Goal: Transaction & Acquisition: Subscribe to service/newsletter

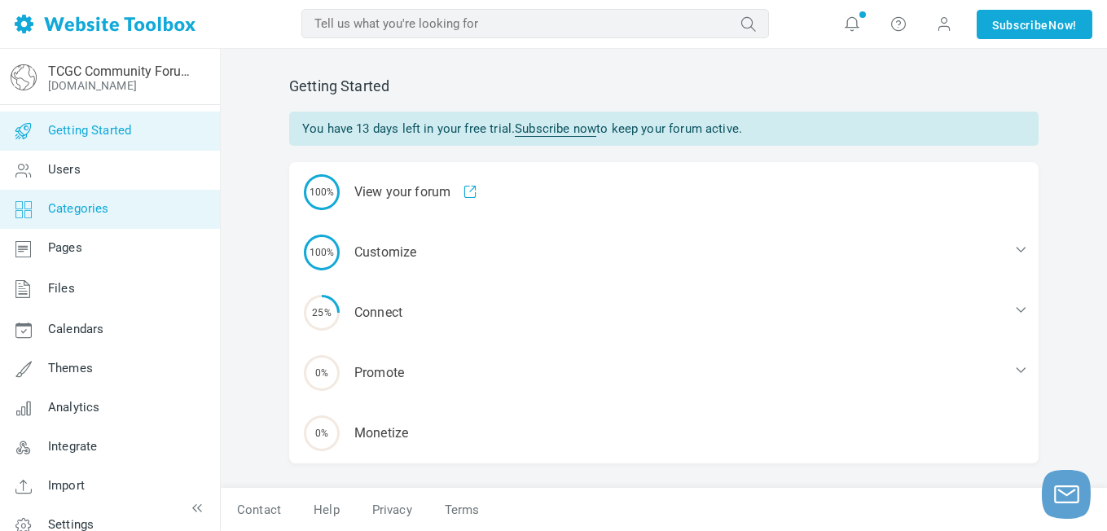
click at [103, 207] on span "Categories" at bounding box center [78, 208] width 61 height 15
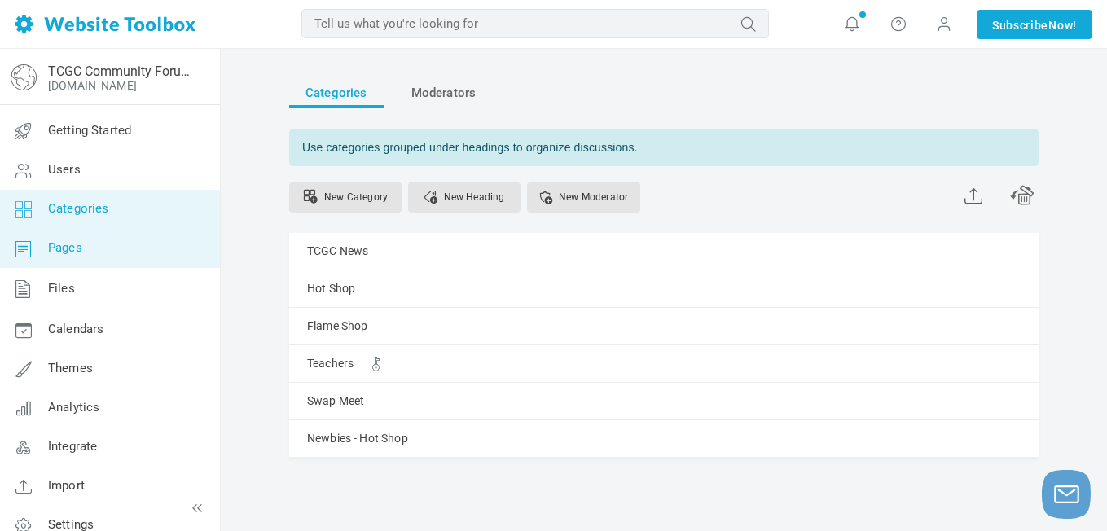
click at [155, 252] on link "Pages" at bounding box center [109, 248] width 221 height 39
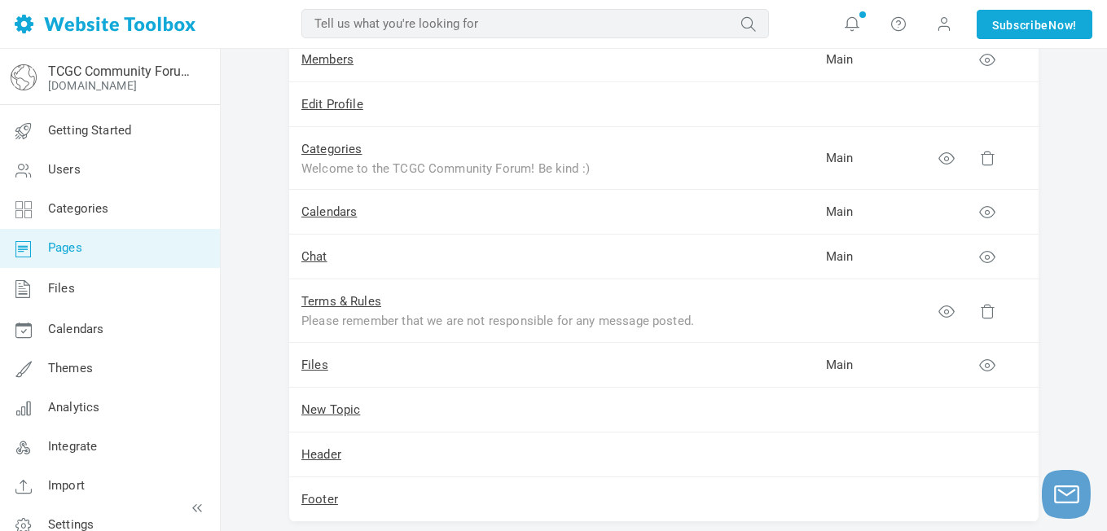
scroll to position [376, 0]
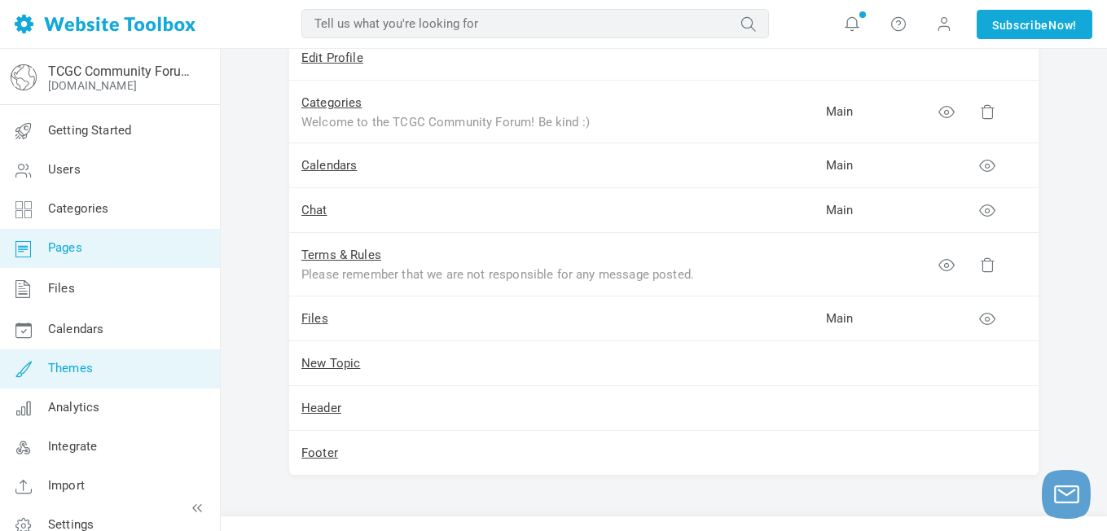
click at [90, 362] on span "Themes" at bounding box center [70, 368] width 45 height 15
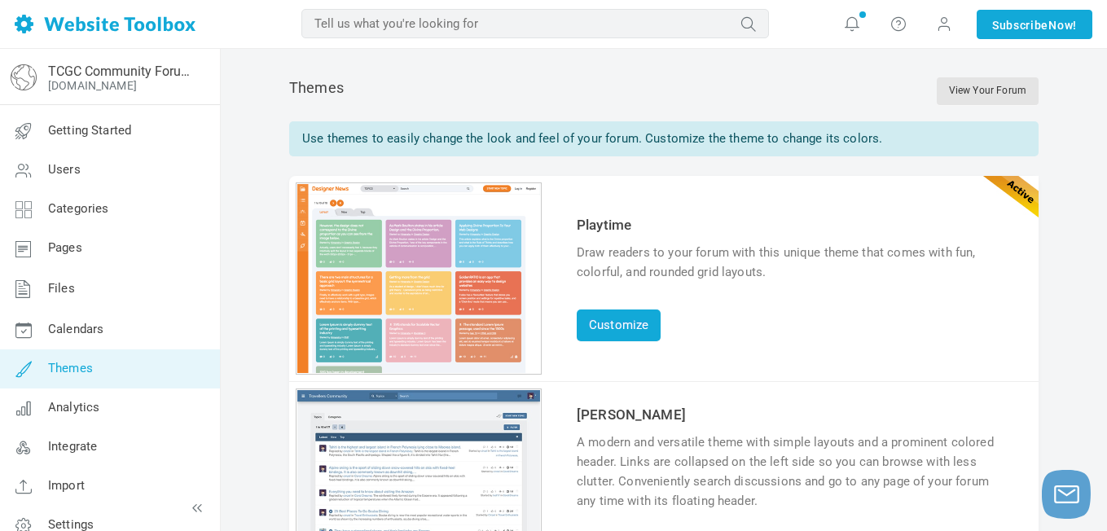
scroll to position [20, 0]
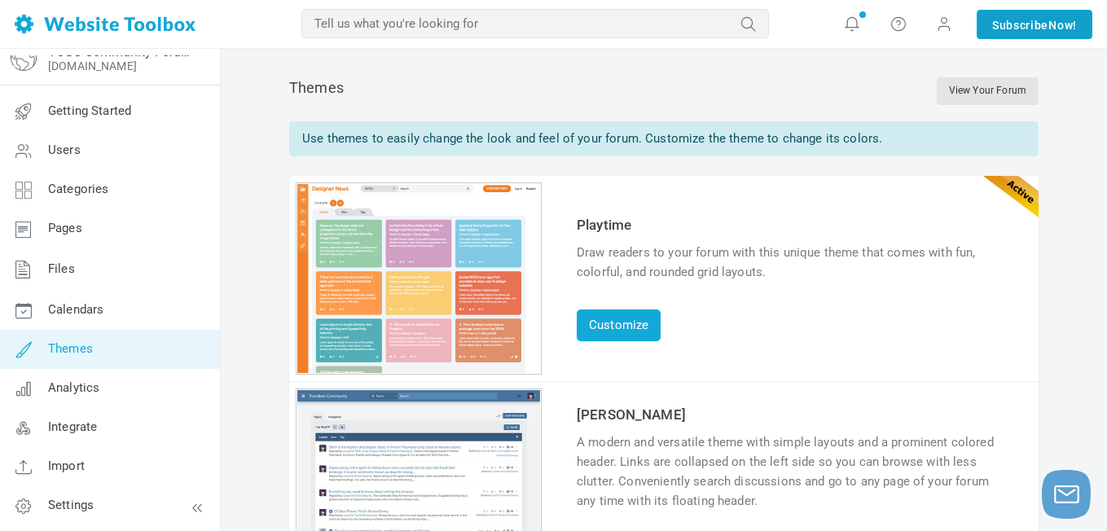
click at [1035, 24] on link "Subscribe Now!" at bounding box center [1034, 24] width 116 height 29
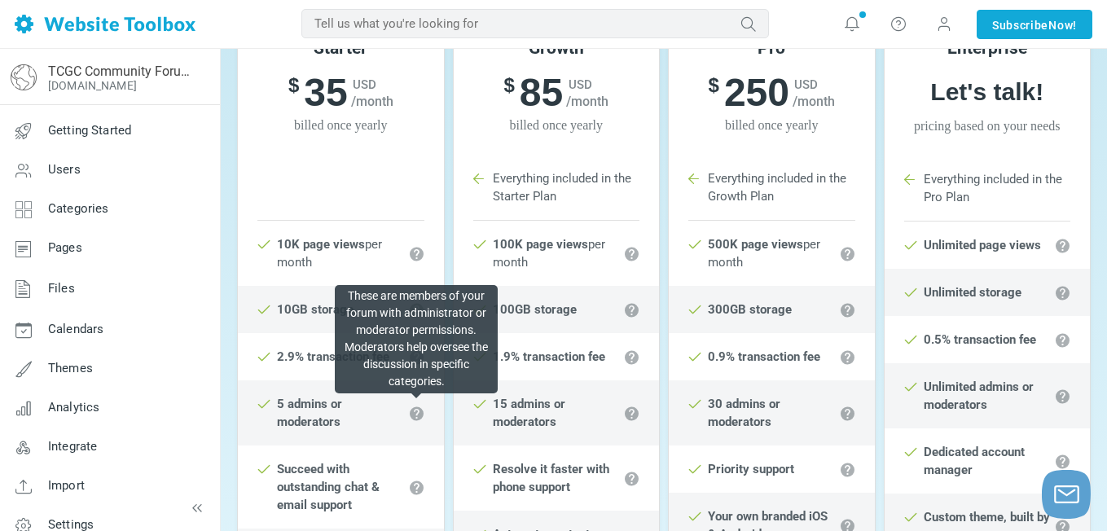
scroll to position [289, 0]
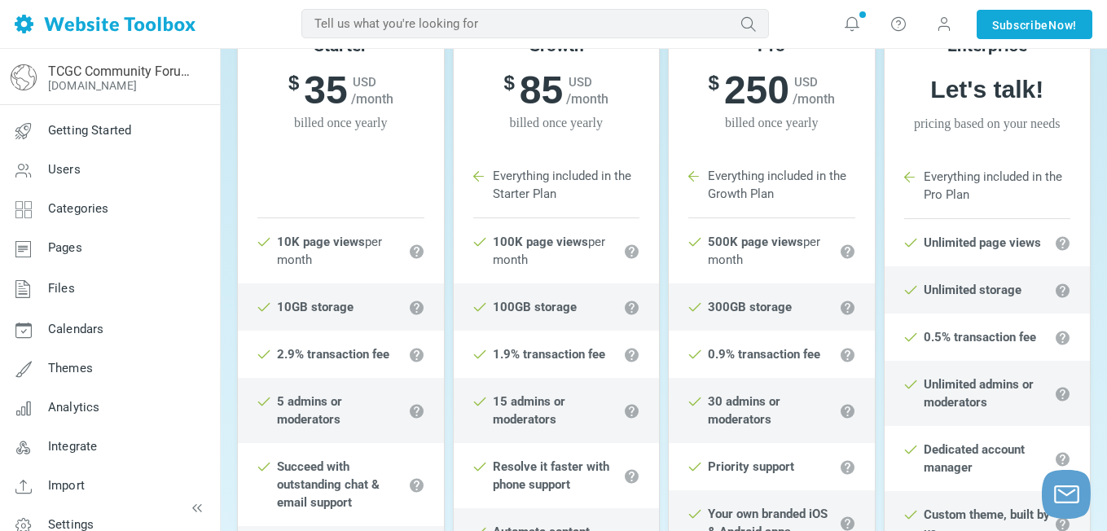
click at [314, 173] on li "Starter Plan" at bounding box center [340, 194] width 167 height 48
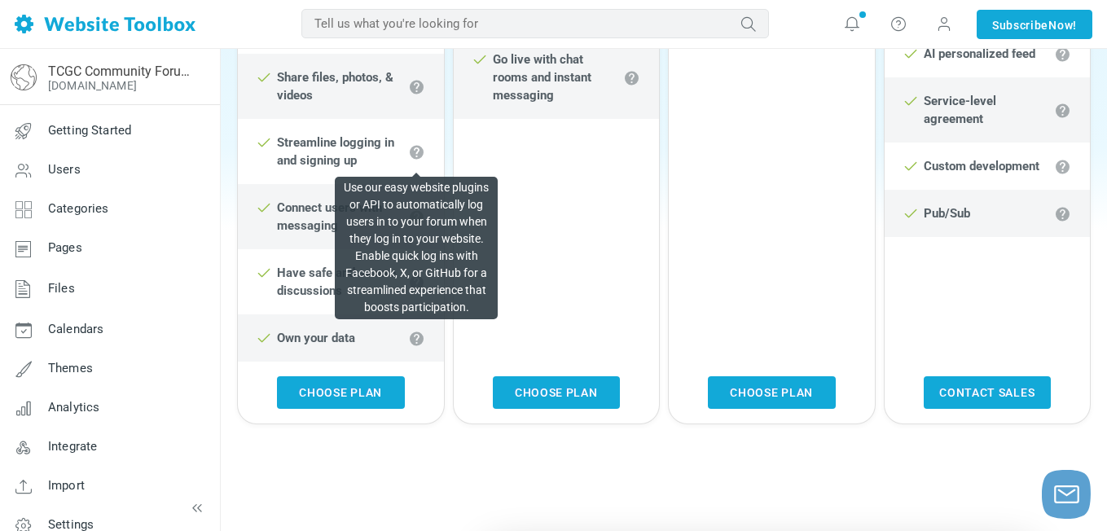
scroll to position [1072, 0]
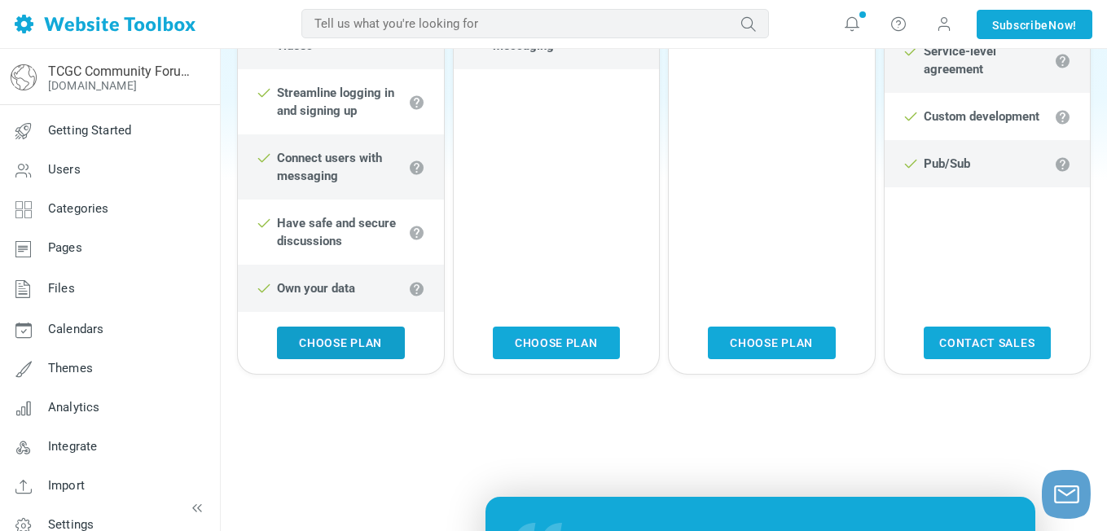
click at [307, 342] on link "Choose Plan" at bounding box center [341, 343] width 128 height 33
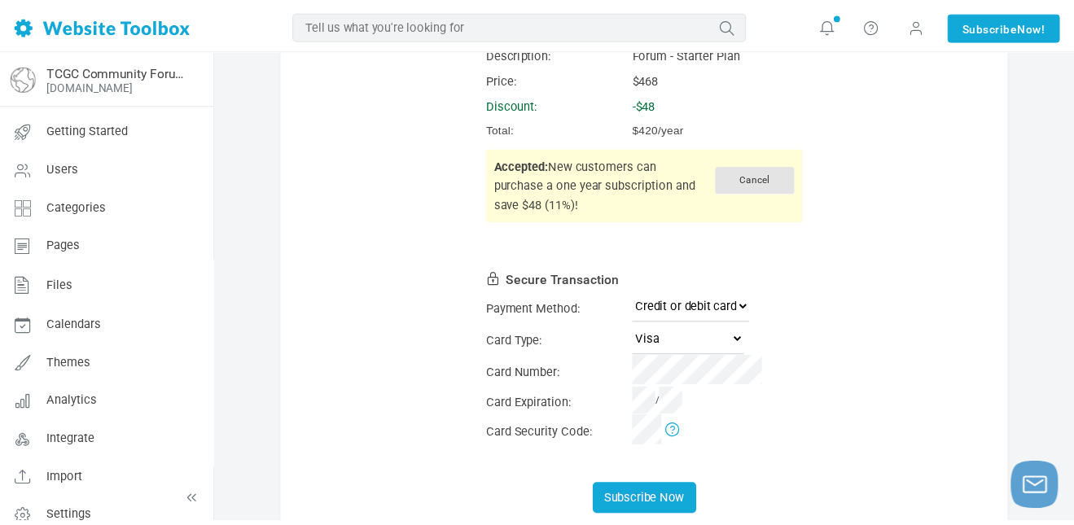
scroll to position [136, 0]
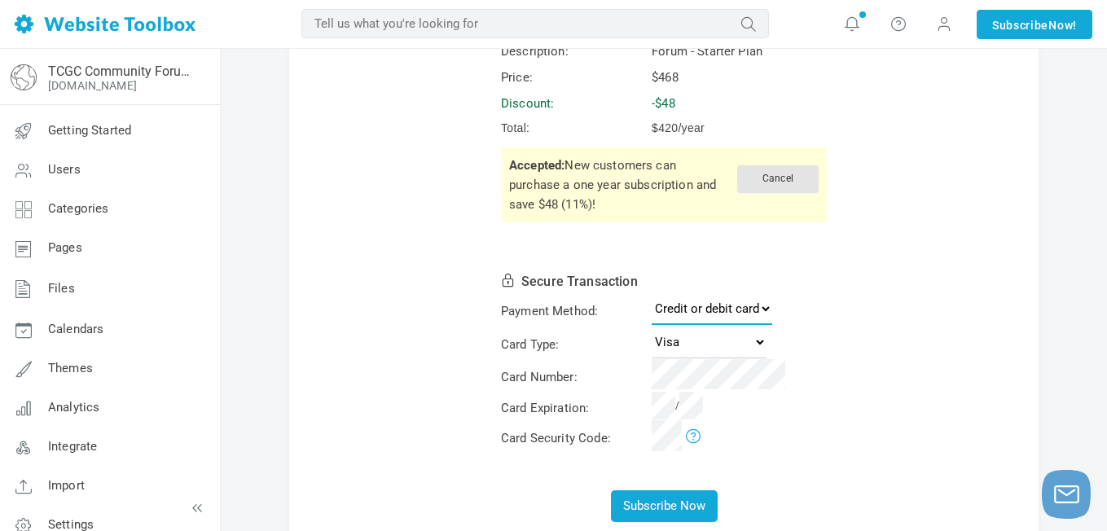
click at [766, 308] on select "Credit or debit card PayPal" at bounding box center [711, 308] width 121 height 33
click at [651, 292] on select "Credit or debit card PayPal" at bounding box center [711, 308] width 121 height 33
click at [714, 339] on select "Visa MasterCard American Express Discover" at bounding box center [708, 342] width 115 height 33
click at [651, 326] on select "Visa MasterCard American Express Discover" at bounding box center [708, 342] width 115 height 33
click at [468, 230] on form "Subscription Details Description: Forum - Starter Plan Price: $468 Discount: -$…" at bounding box center [663, 265] width 749 height 579
